Goal: Task Accomplishment & Management: Use online tool/utility

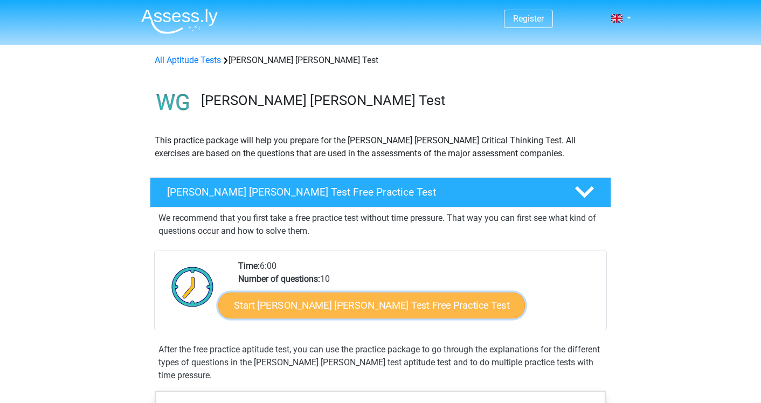
click at [376, 308] on link "Start [PERSON_NAME] [PERSON_NAME] Test Free Practice Test" at bounding box center [371, 306] width 307 height 26
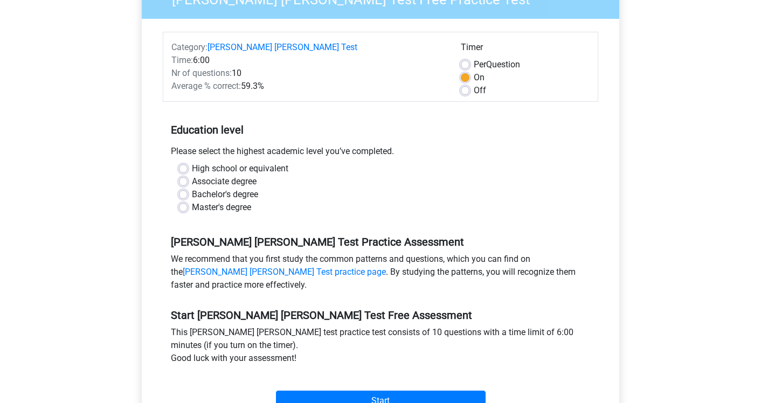
scroll to position [133, 0]
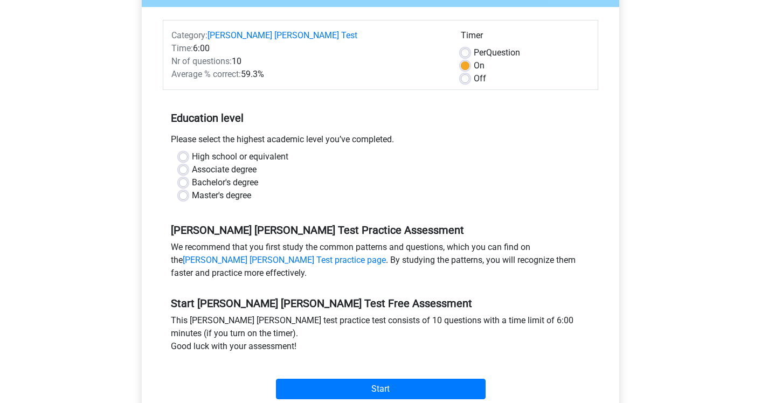
click at [188, 189] on div "Master's degree" at bounding box center [380, 195] width 403 height 13
click at [192, 189] on label "Master's degree" at bounding box center [221, 195] width 59 height 13
click at [185, 189] on input "Master's degree" at bounding box center [183, 194] width 9 height 11
radio input "true"
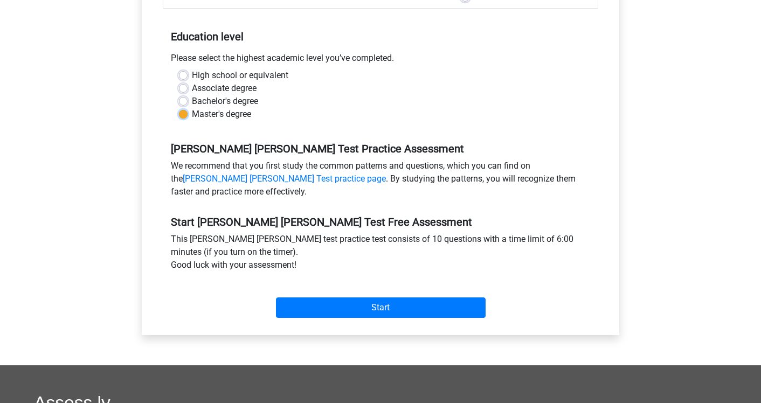
scroll to position [223, 0]
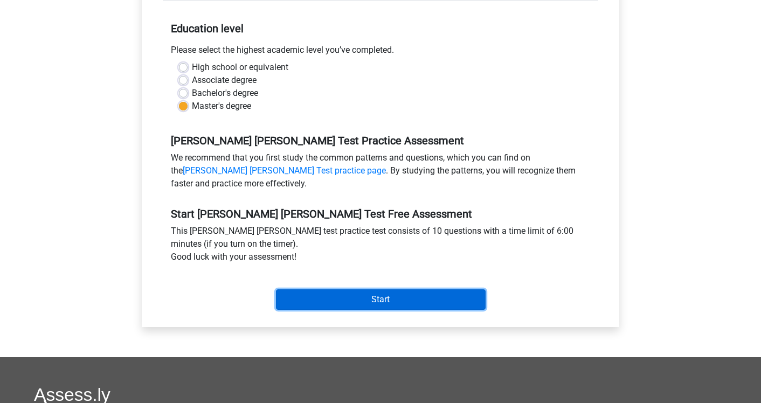
click at [385, 289] on input "Start" at bounding box center [381, 299] width 210 height 20
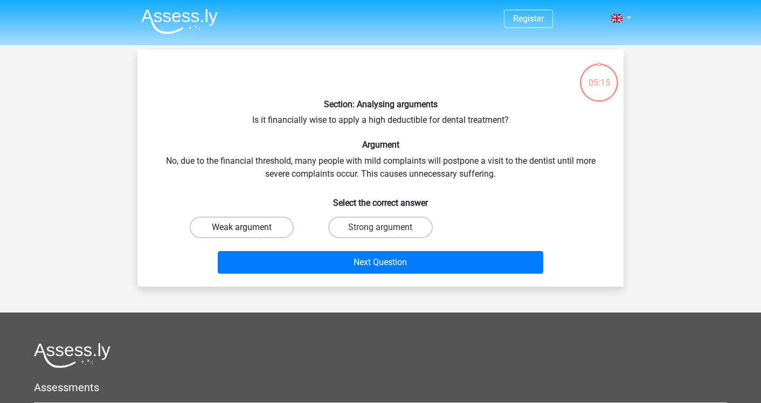
click at [280, 229] on label "Weak argument" at bounding box center [242, 228] width 104 height 22
click at [249, 229] on input "Weak argument" at bounding box center [245, 230] width 7 height 7
radio input "true"
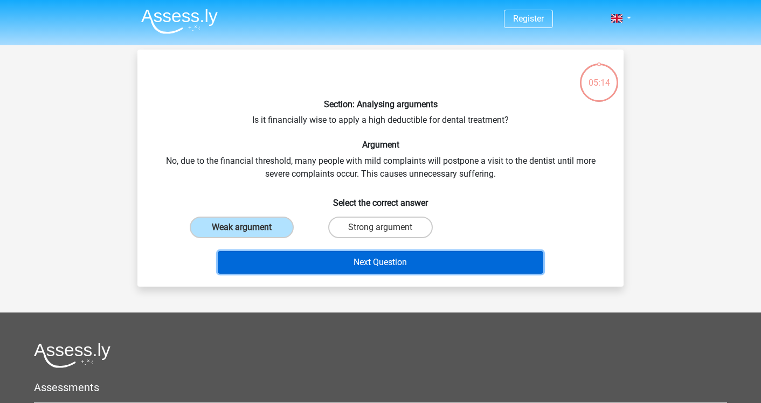
click at [352, 265] on button "Next Question" at bounding box center [381, 262] width 326 height 23
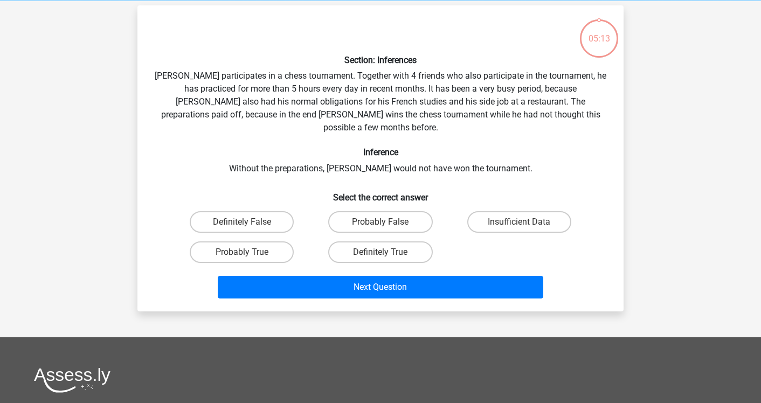
scroll to position [50, 0]
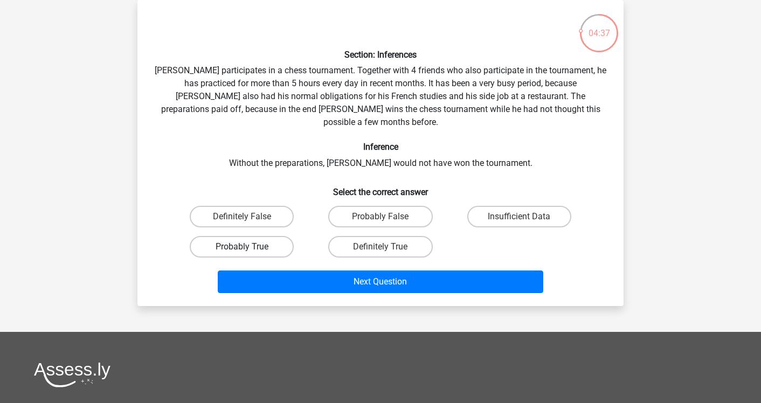
click at [282, 236] on label "Probably True" at bounding box center [242, 247] width 104 height 22
click at [249, 247] on input "Probably True" at bounding box center [245, 250] width 7 height 7
radio input "true"
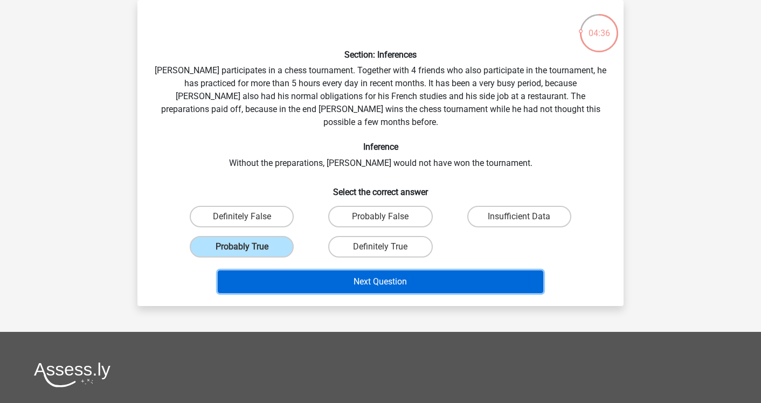
click at [383, 271] on button "Next Question" at bounding box center [381, 282] width 326 height 23
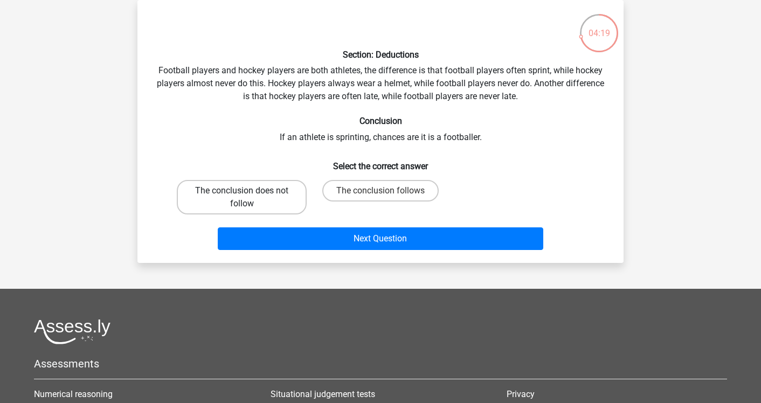
click at [280, 199] on label "The conclusion does not follow" at bounding box center [242, 197] width 130 height 34
click at [249, 198] on input "The conclusion does not follow" at bounding box center [245, 194] width 7 height 7
radio input "true"
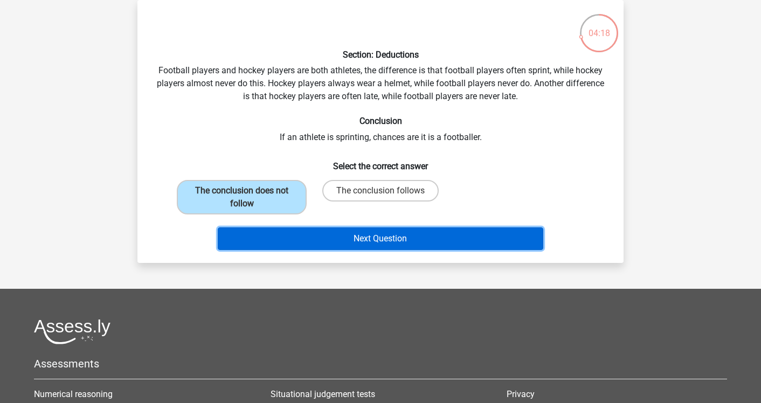
click at [375, 239] on button "Next Question" at bounding box center [381, 238] width 326 height 23
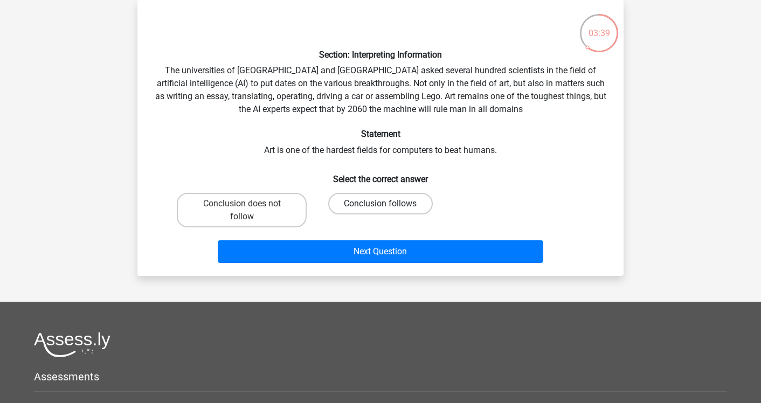
click at [405, 208] on label "Conclusion follows" at bounding box center [380, 204] width 104 height 22
click at [387, 208] on input "Conclusion follows" at bounding box center [383, 207] width 7 height 7
radio input "true"
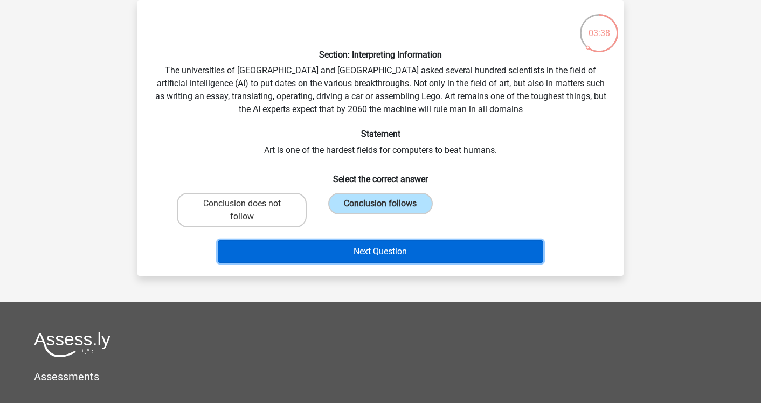
click at [453, 253] on button "Next Question" at bounding box center [381, 251] width 326 height 23
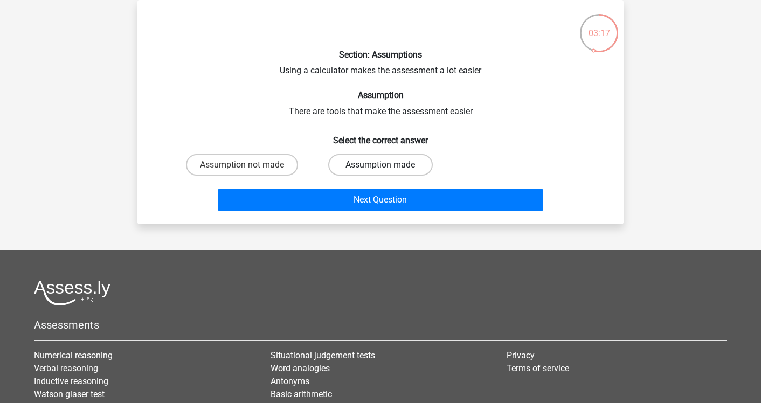
click at [357, 166] on label "Assumption made" at bounding box center [380, 165] width 104 height 22
click at [380, 166] on input "Assumption made" at bounding box center [383, 168] width 7 height 7
radio input "true"
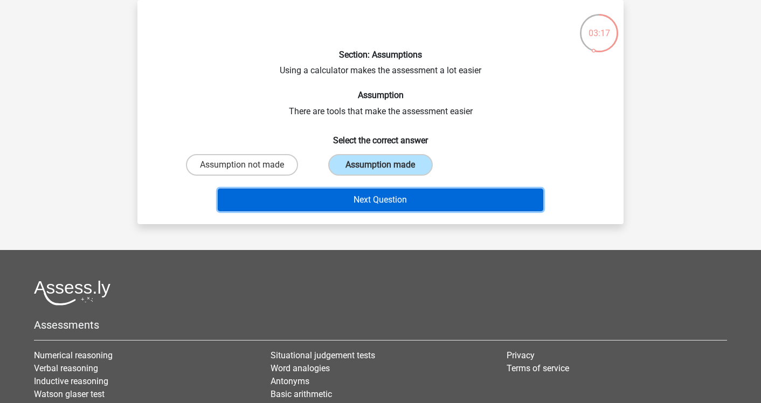
click at [441, 198] on button "Next Question" at bounding box center [381, 200] width 326 height 23
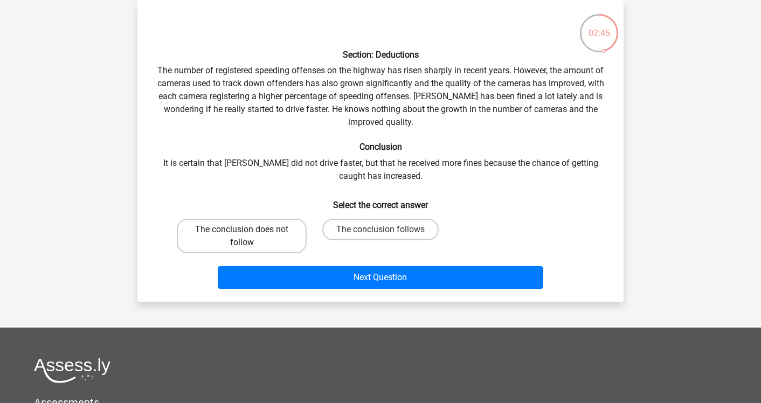
click at [277, 233] on label "The conclusion does not follow" at bounding box center [242, 236] width 130 height 34
click at [249, 233] on input "The conclusion does not follow" at bounding box center [245, 233] width 7 height 7
radio input "true"
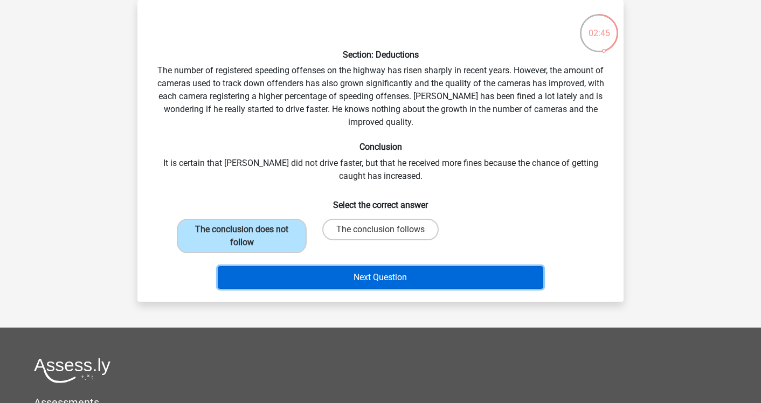
click at [371, 276] on button "Next Question" at bounding box center [381, 277] width 326 height 23
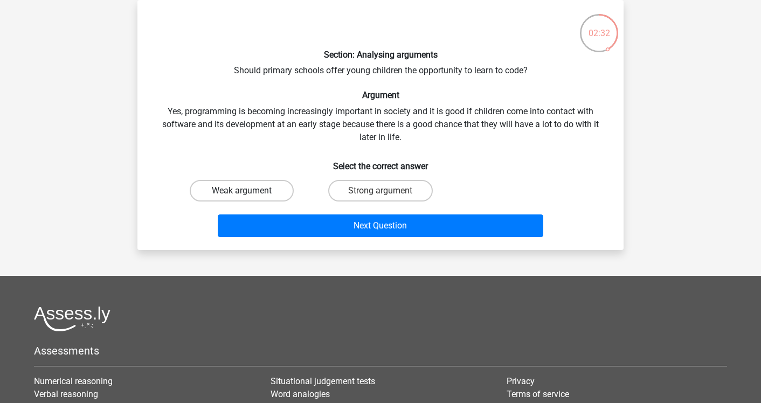
click at [278, 190] on label "Weak argument" at bounding box center [242, 191] width 104 height 22
click at [249, 191] on input "Weak argument" at bounding box center [245, 194] width 7 height 7
radio input "true"
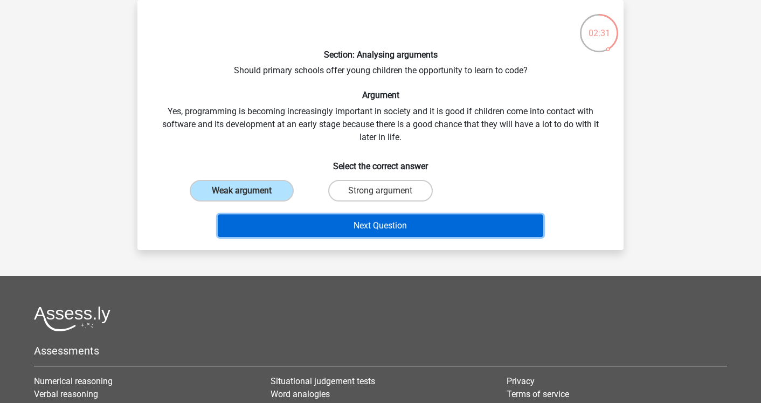
click at [439, 225] on button "Next Question" at bounding box center [381, 225] width 326 height 23
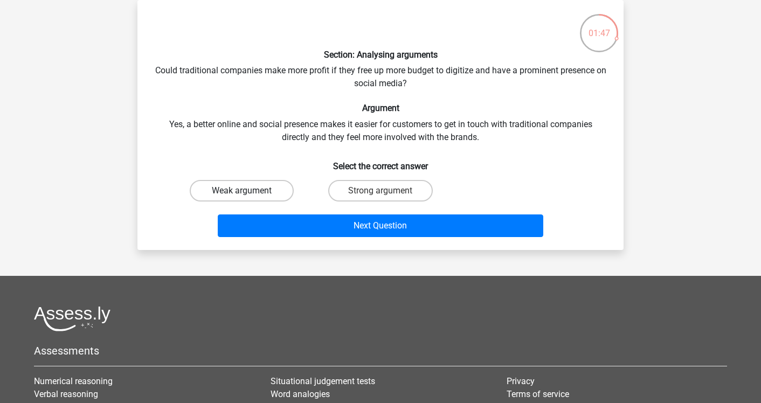
click at [272, 190] on label "Weak argument" at bounding box center [242, 191] width 104 height 22
click at [249, 191] on input "Weak argument" at bounding box center [245, 194] width 7 height 7
radio input "true"
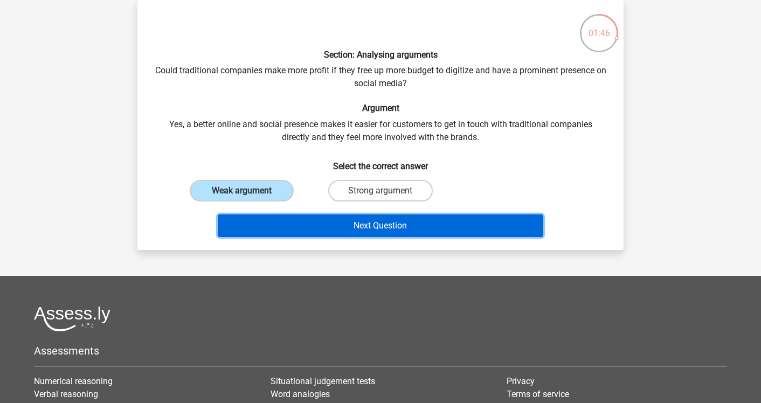
click at [348, 230] on button "Next Question" at bounding box center [381, 225] width 326 height 23
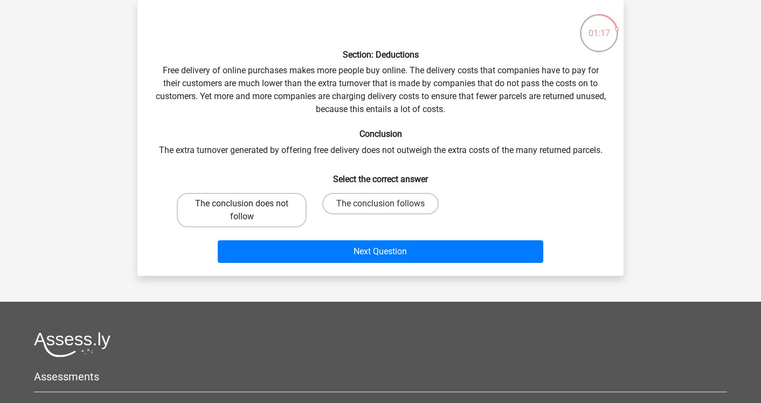
click at [291, 205] on label "The conclusion does not follow" at bounding box center [242, 210] width 130 height 34
click at [249, 205] on input "The conclusion does not follow" at bounding box center [245, 207] width 7 height 7
radio input "true"
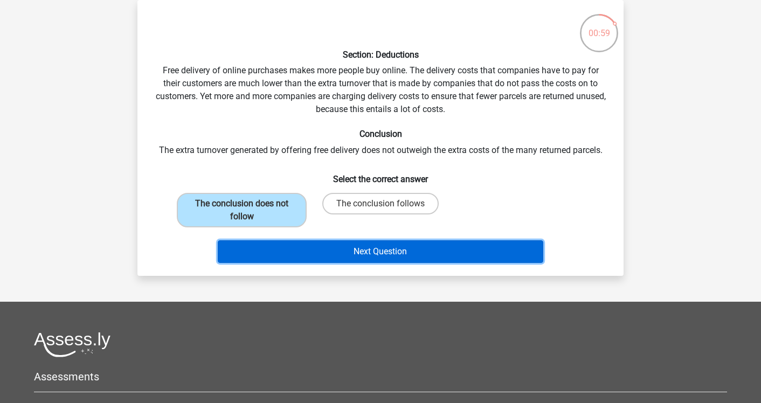
click at [429, 249] on button "Next Question" at bounding box center [381, 251] width 326 height 23
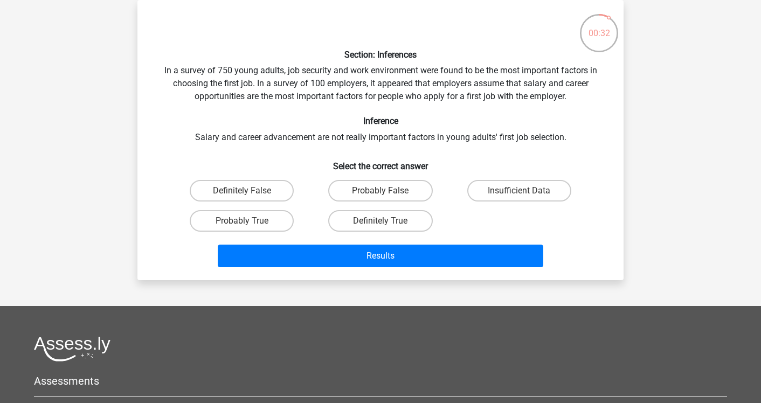
click at [524, 191] on input "Insufficient Data" at bounding box center [522, 194] width 7 height 7
radio input "true"
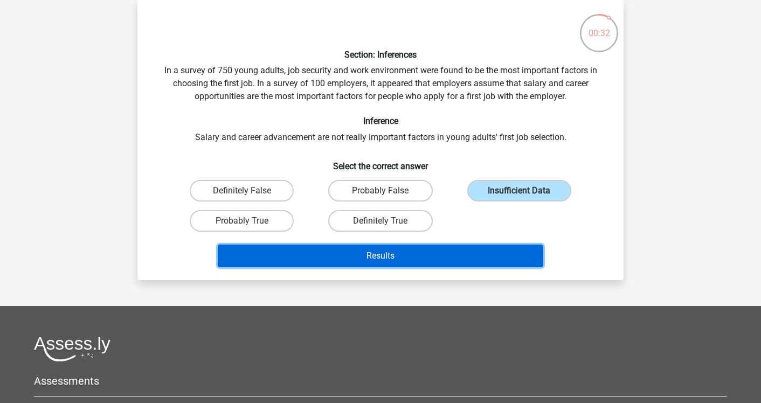
click at [457, 257] on button "Results" at bounding box center [381, 256] width 326 height 23
